Goal: Information Seeking & Learning: Compare options

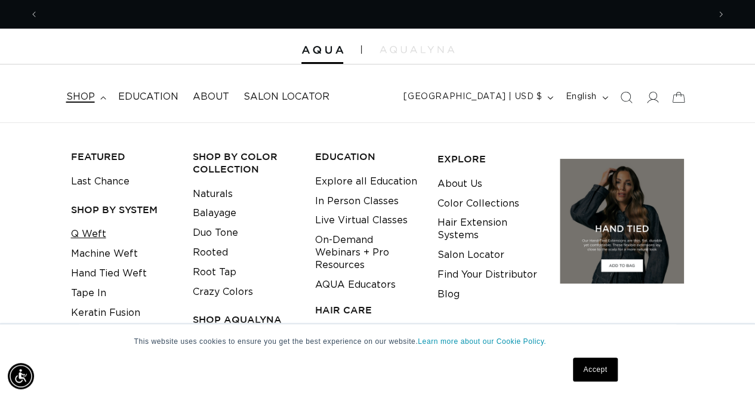
scroll to position [0, 670]
click at [90, 236] on link "Q Weft" at bounding box center [88, 234] width 35 height 20
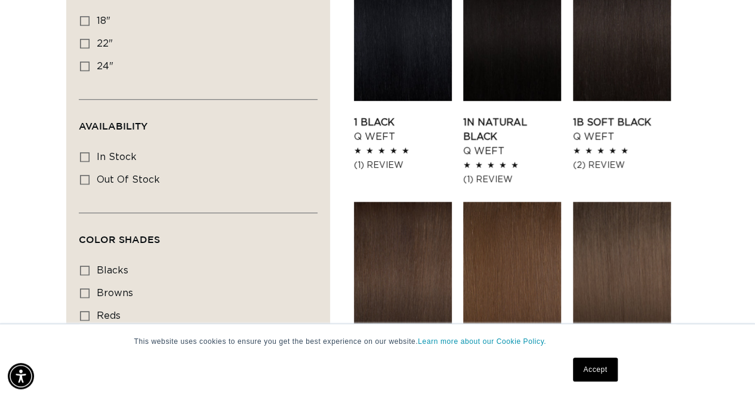
scroll to position [478, 0]
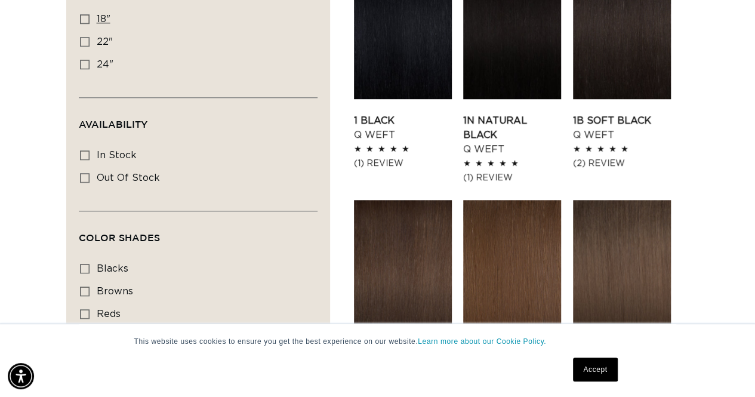
click at [88, 14] on icon at bounding box center [85, 19] width 10 height 10
click at [88, 14] on input "18" 18" (5 products)" at bounding box center [85, 19] width 10 height 10
checkbox input "true"
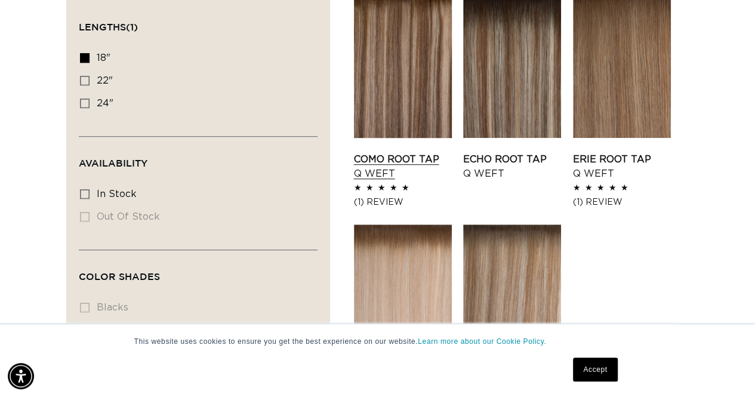
scroll to position [0, 670]
click at [421, 152] on link "Como Root Tap Q Weft" at bounding box center [403, 166] width 98 height 29
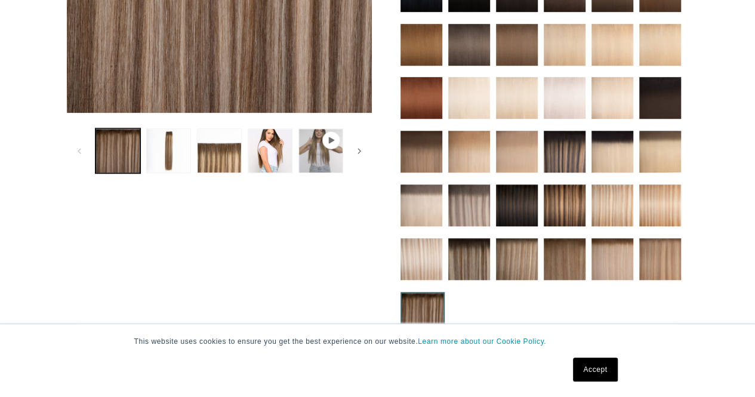
scroll to position [358, 0]
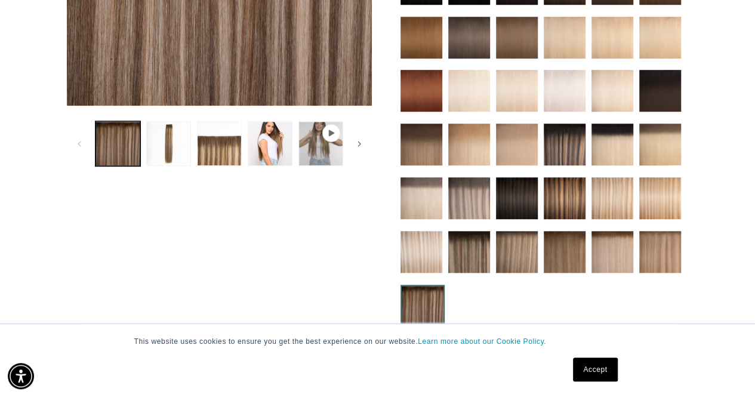
click at [462, 130] on img at bounding box center [469, 145] width 42 height 42
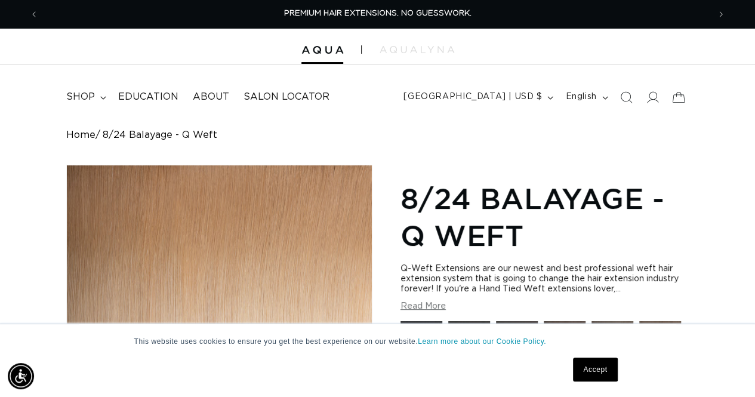
click at [595, 361] on link "Accept" at bounding box center [595, 370] width 44 height 24
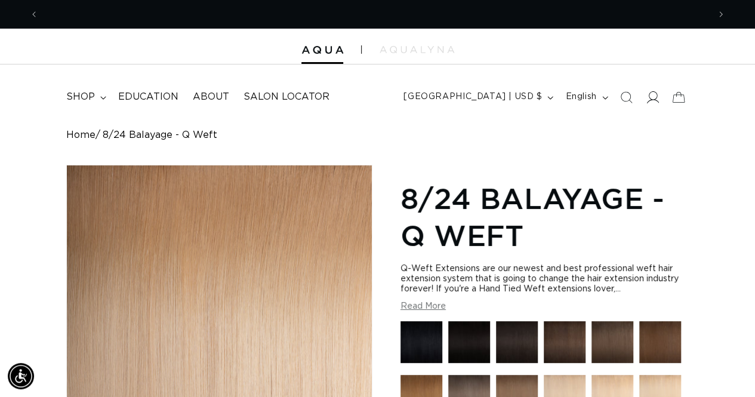
click at [654, 97] on icon at bounding box center [652, 97] width 13 height 13
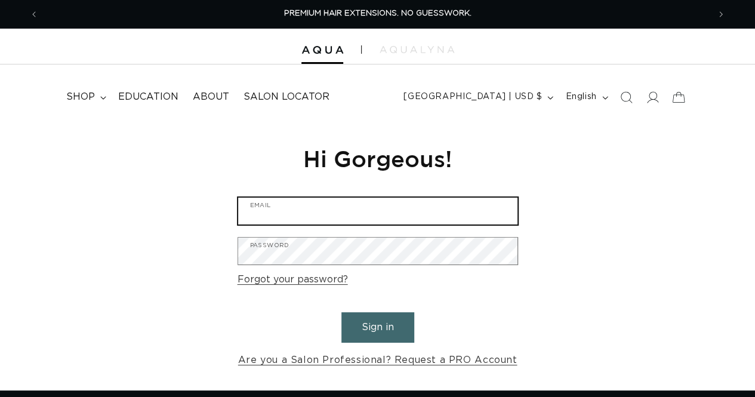
type input "[EMAIL_ADDRESS][DOMAIN_NAME]"
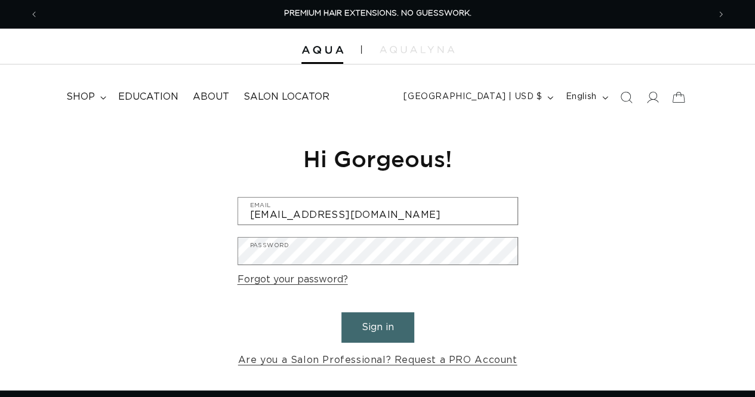
click at [388, 332] on button "Sign in" at bounding box center [378, 327] width 73 height 30
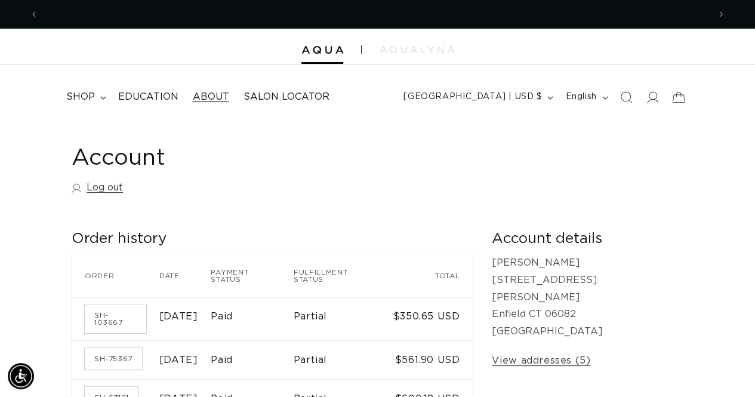
scroll to position [0, 670]
click at [94, 94] on span "shop" at bounding box center [80, 97] width 29 height 13
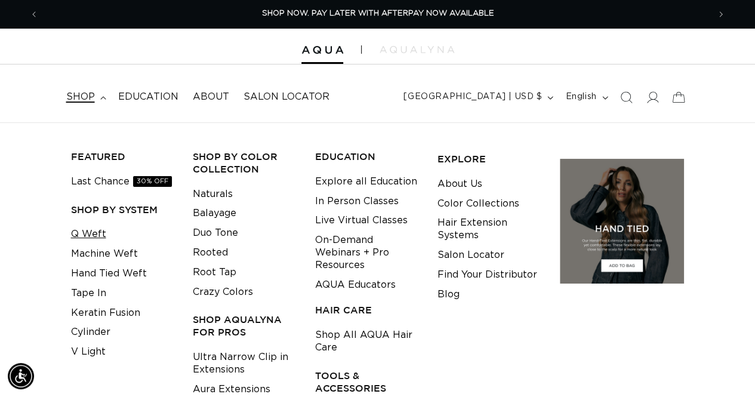
click at [97, 233] on link "Q Weft" at bounding box center [88, 234] width 35 height 20
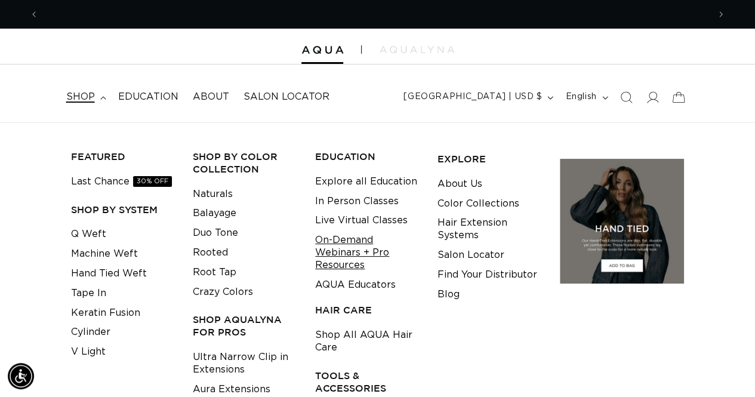
scroll to position [0, 1340]
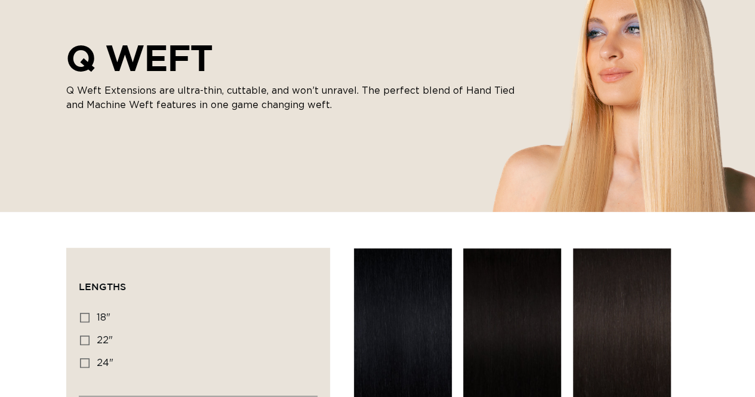
scroll to position [358, 0]
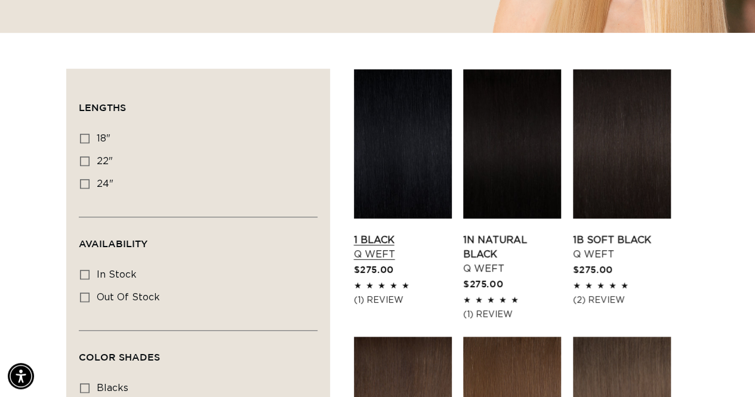
click at [392, 233] on link "1 Black Q Weft" at bounding box center [403, 247] width 98 height 29
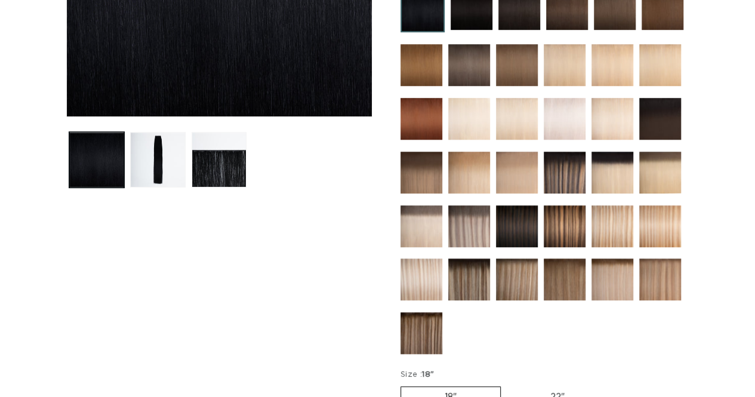
scroll to position [358, 0]
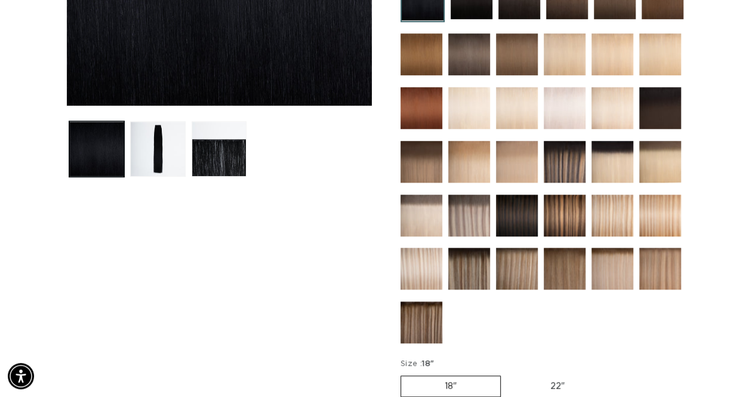
click at [470, 217] on img at bounding box center [469, 216] width 42 height 42
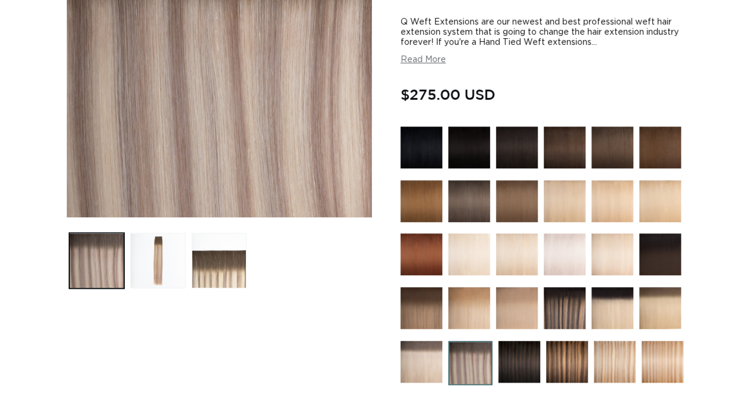
scroll to position [299, 0]
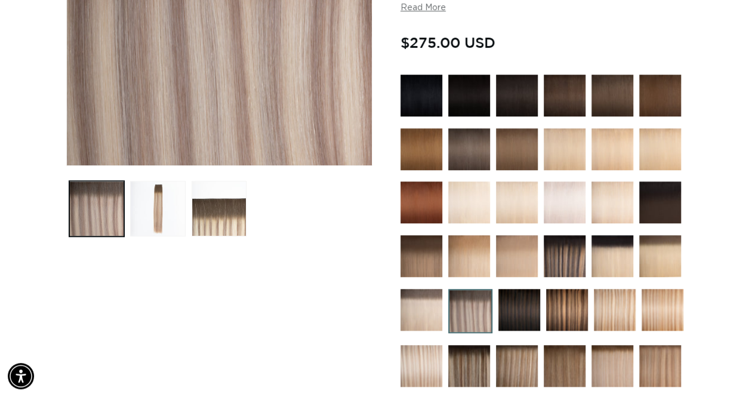
click at [663, 257] on img at bounding box center [660, 256] width 42 height 42
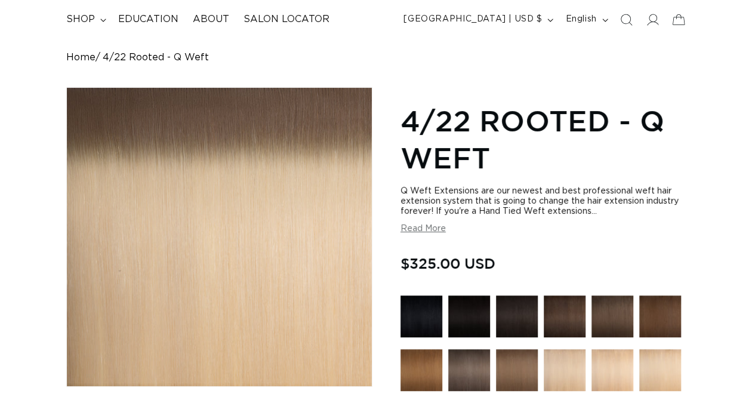
scroll to position [299, 0]
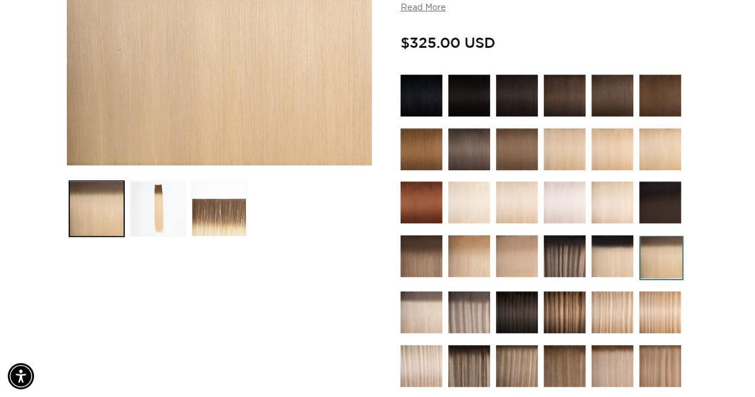
click at [562, 201] on img at bounding box center [565, 202] width 42 height 42
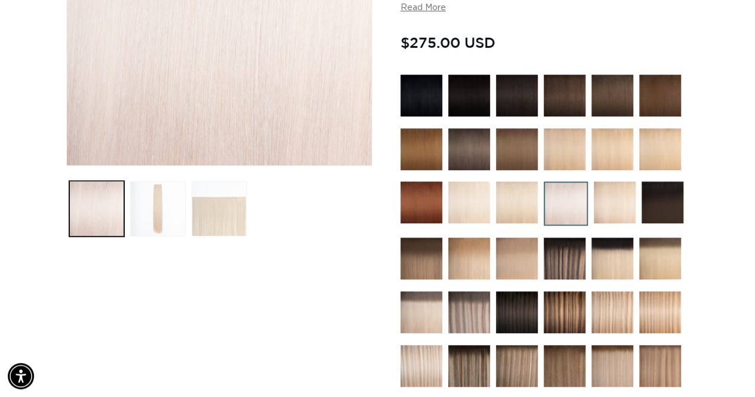
click at [617, 193] on img at bounding box center [615, 202] width 42 height 42
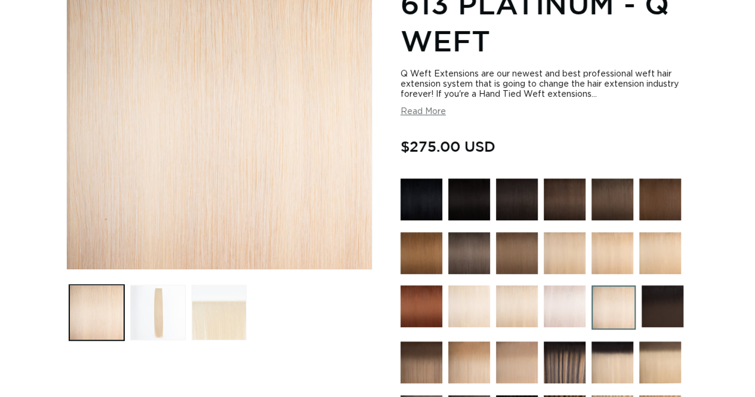
scroll to position [239, 0]
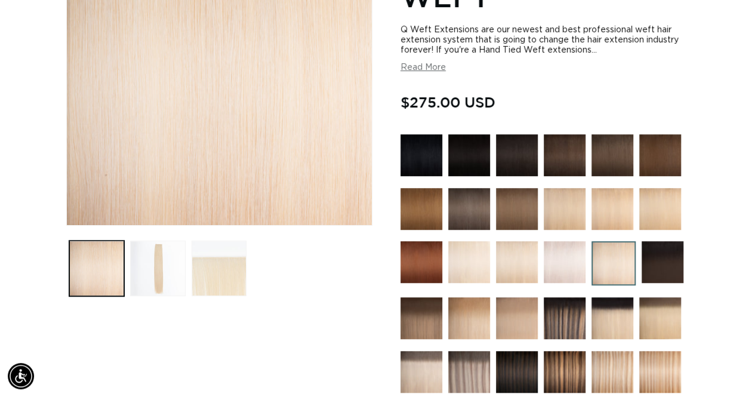
click at [563, 306] on img at bounding box center [565, 318] width 42 height 42
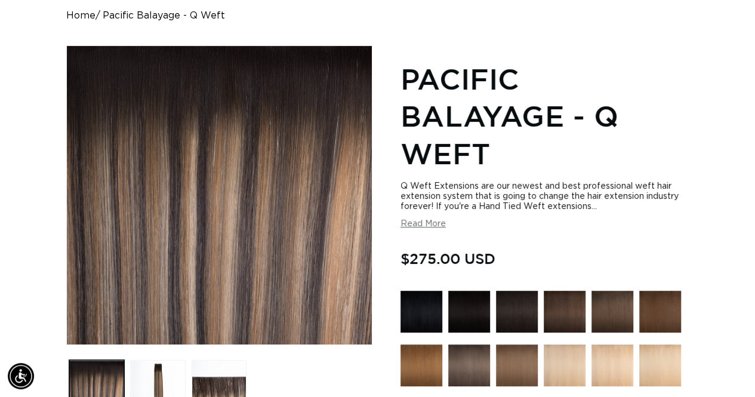
scroll to position [239, 0]
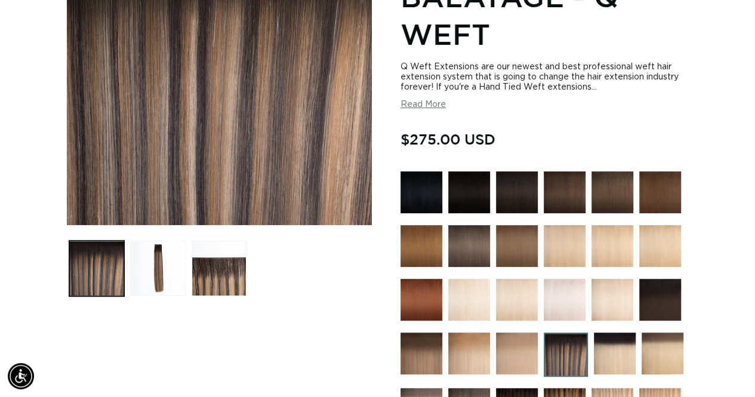
click at [604, 305] on img at bounding box center [613, 300] width 42 height 42
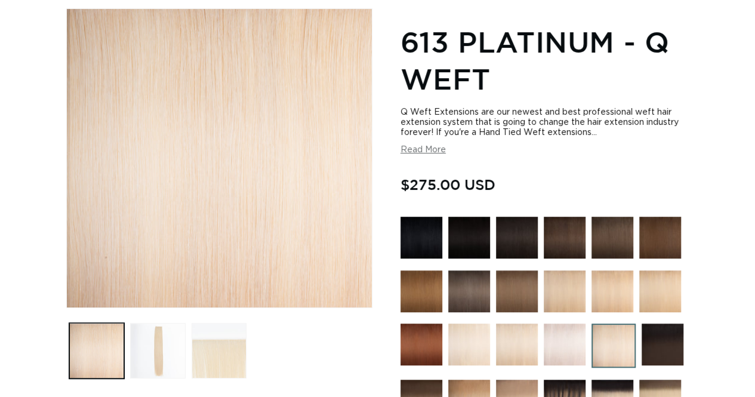
scroll to position [239, 0]
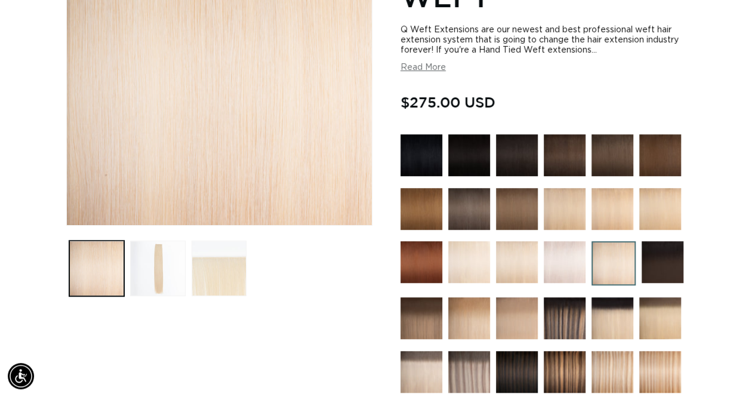
click at [606, 313] on img at bounding box center [613, 318] width 42 height 42
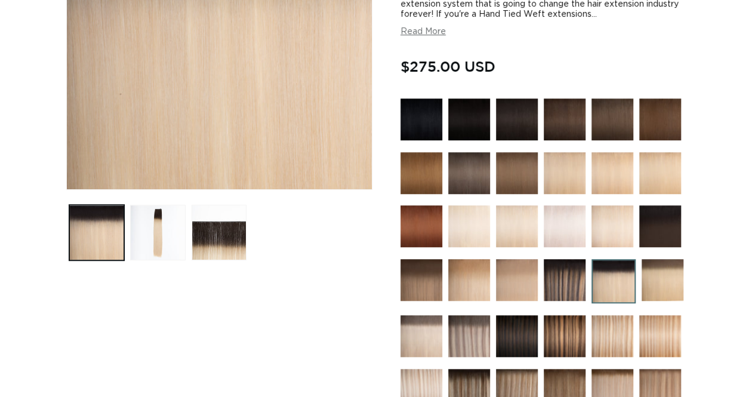
scroll to position [299, 0]
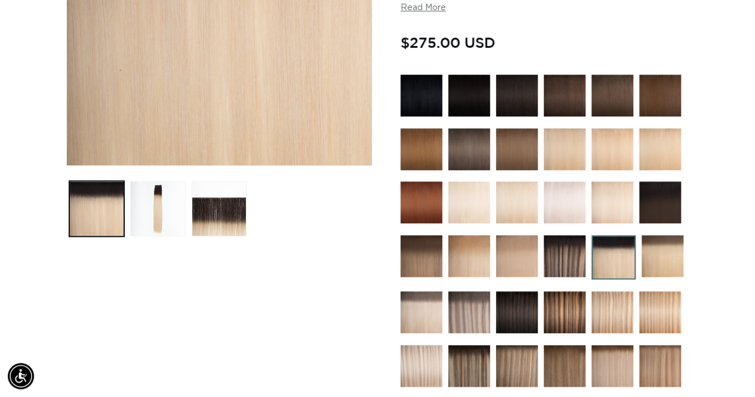
click at [659, 250] on img at bounding box center [663, 256] width 42 height 42
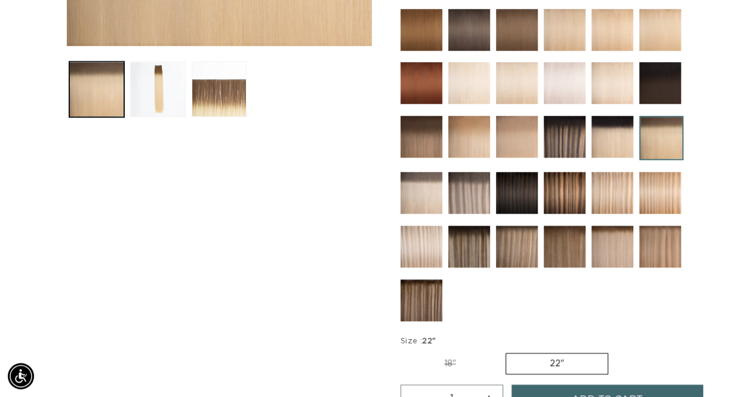
scroll to position [0, 1340]
click at [513, 67] on img at bounding box center [517, 83] width 42 height 42
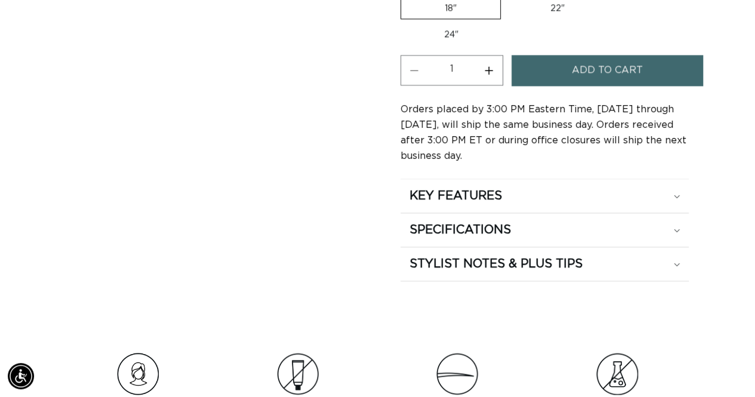
scroll to position [896, 0]
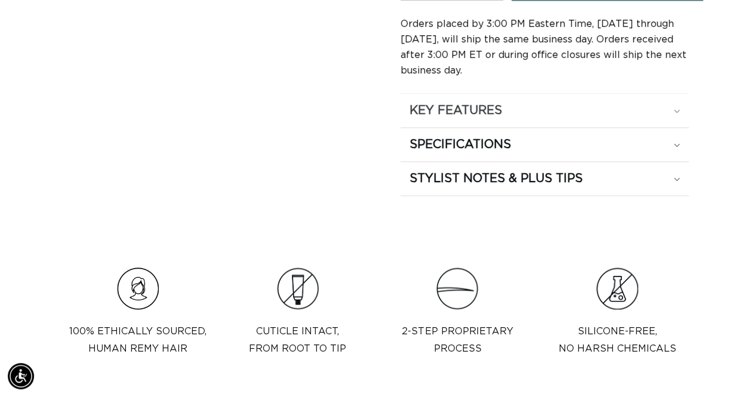
click at [556, 103] on div "KEY FEATURES" at bounding box center [545, 111] width 271 height 16
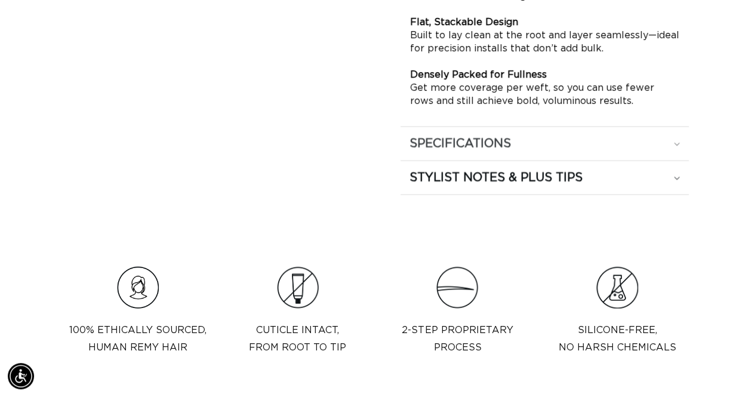
scroll to position [0, 1340]
click at [562, 128] on summary "SPECIFICATIONS" at bounding box center [545, 143] width 289 height 33
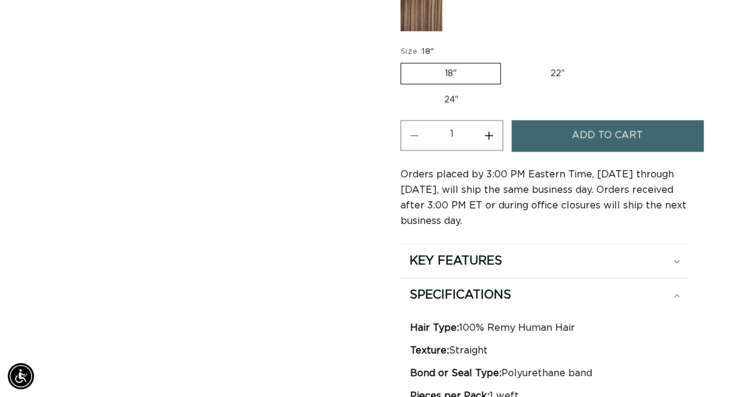
scroll to position [657, 0]
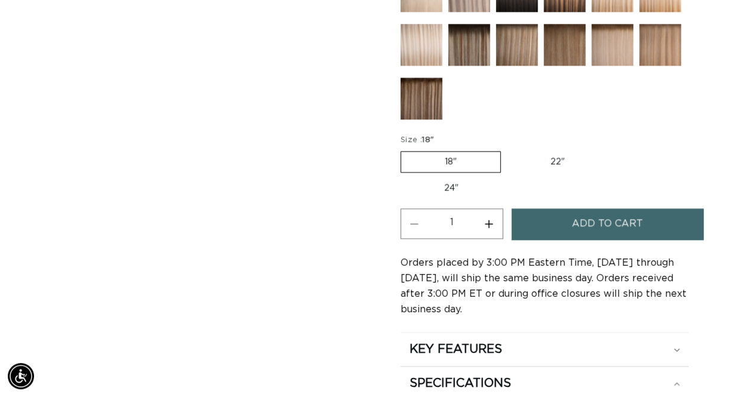
click at [571, 48] on img at bounding box center [565, 45] width 42 height 42
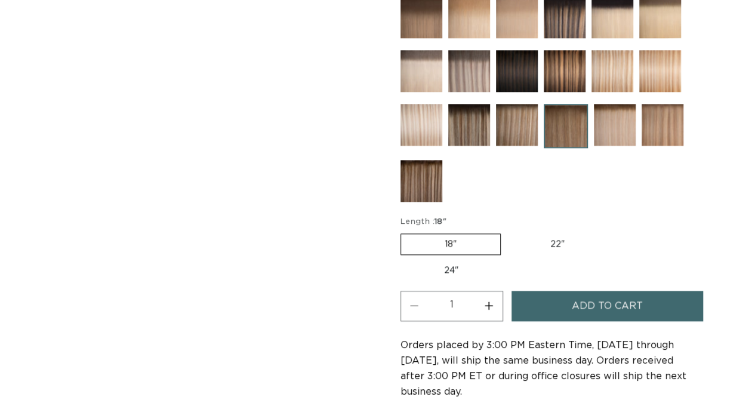
click at [441, 260] on label "24" Variant sold out or unavailable" at bounding box center [451, 270] width 101 height 20
click at [614, 232] on input "24" Variant sold out or unavailable" at bounding box center [614, 231] width 1 height 1
radio input "true"
